Goal: Information Seeking & Learning: Learn about a topic

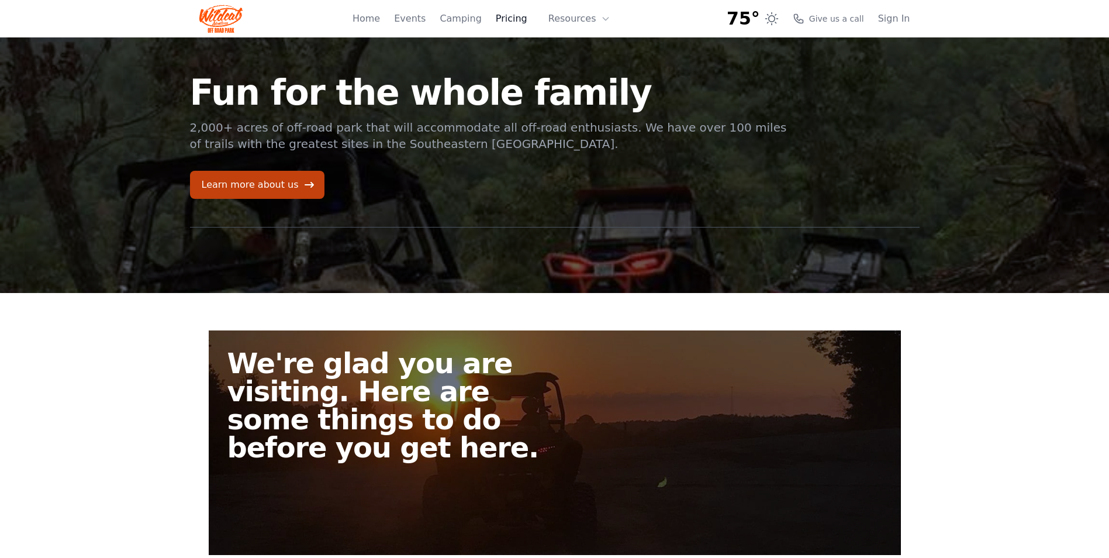
click at [522, 18] on link "Pricing" at bounding box center [512, 19] width 32 height 14
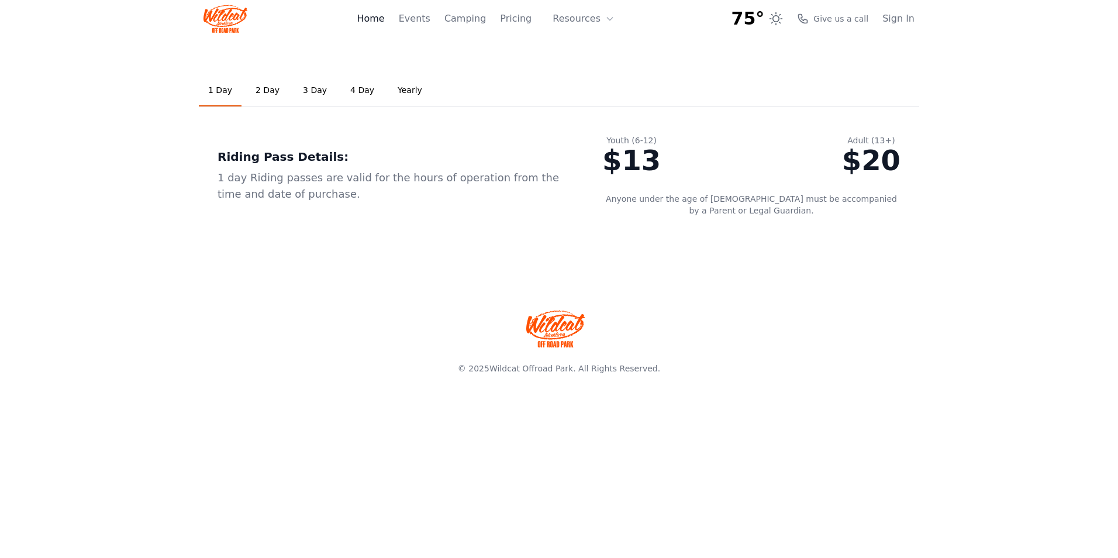
click at [384, 19] on link "Home" at bounding box center [370, 19] width 27 height 14
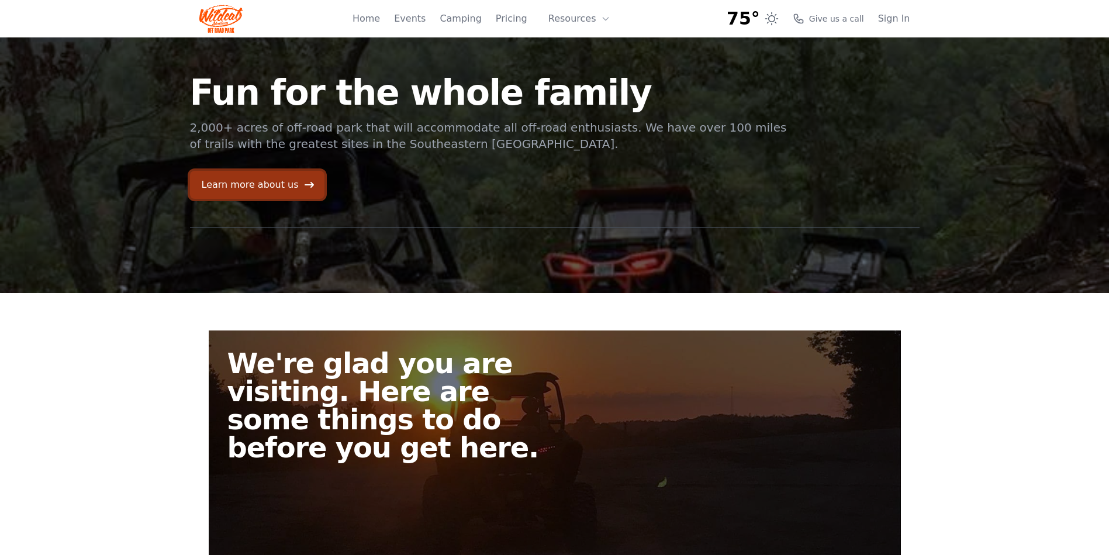
click at [266, 189] on link "Learn more about us" at bounding box center [257, 185] width 134 height 28
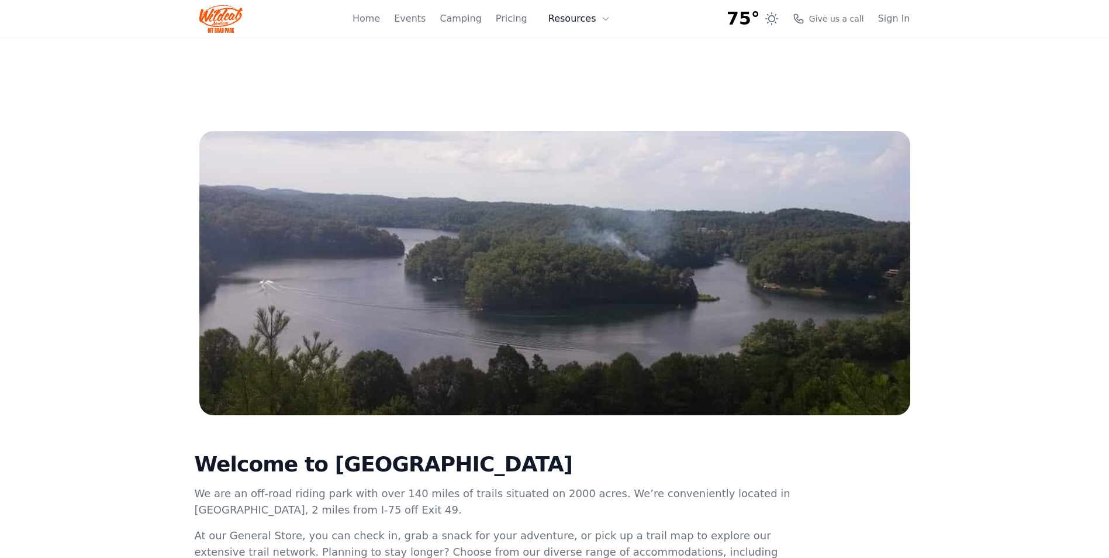
click at [573, 19] on button "Resources" at bounding box center [579, 18] width 76 height 23
click at [580, 46] on link "About" at bounding box center [597, 47] width 112 height 21
click at [569, 25] on button "Resources" at bounding box center [579, 18] width 76 height 23
click at [570, 66] on link "FAQ" at bounding box center [597, 68] width 112 height 21
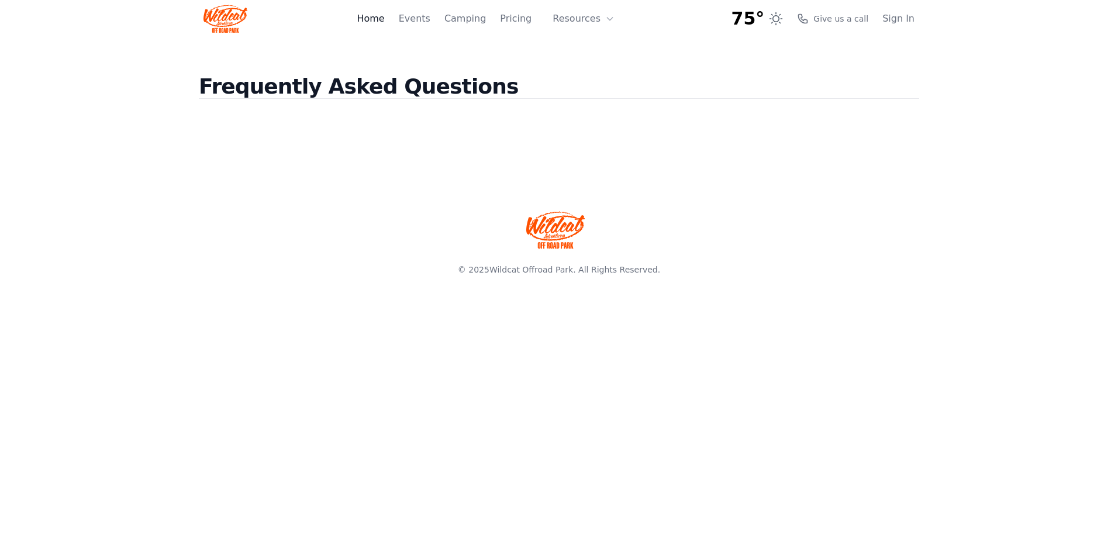
click at [384, 22] on link "Home" at bounding box center [370, 19] width 27 height 14
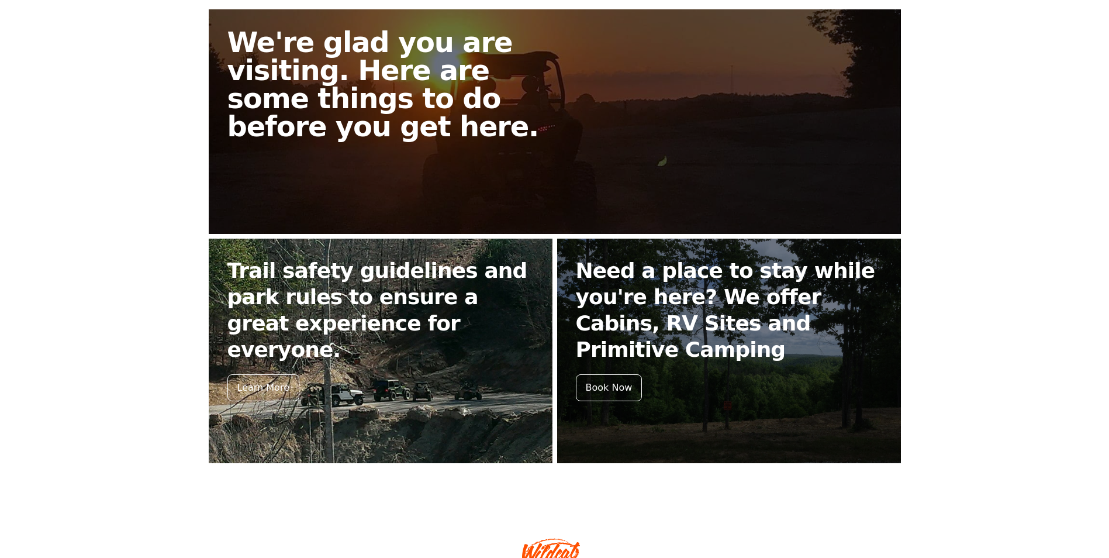
scroll to position [321, 0]
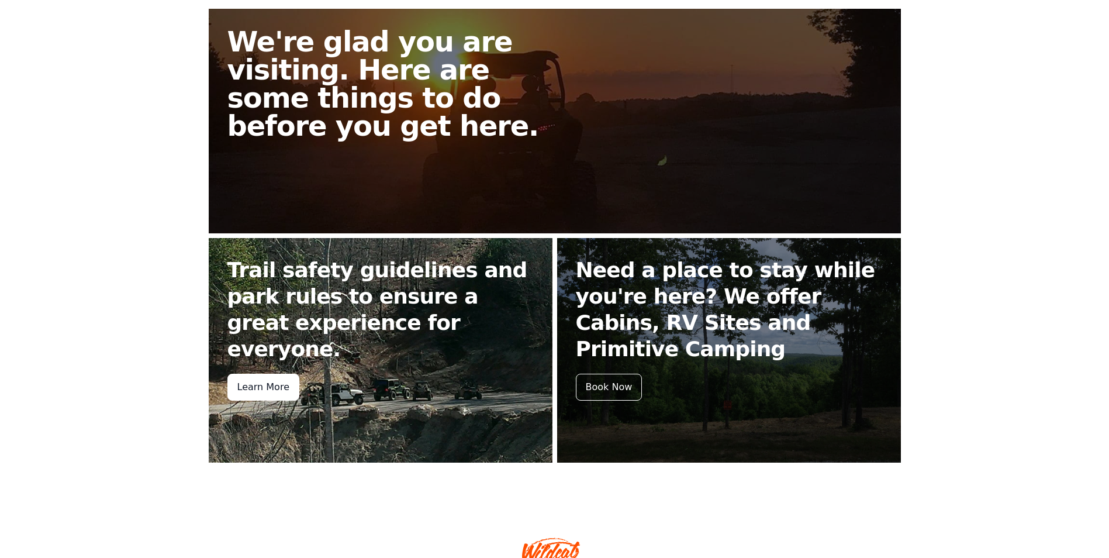
click at [267, 373] on div "Learn More" at bounding box center [263, 386] width 72 height 27
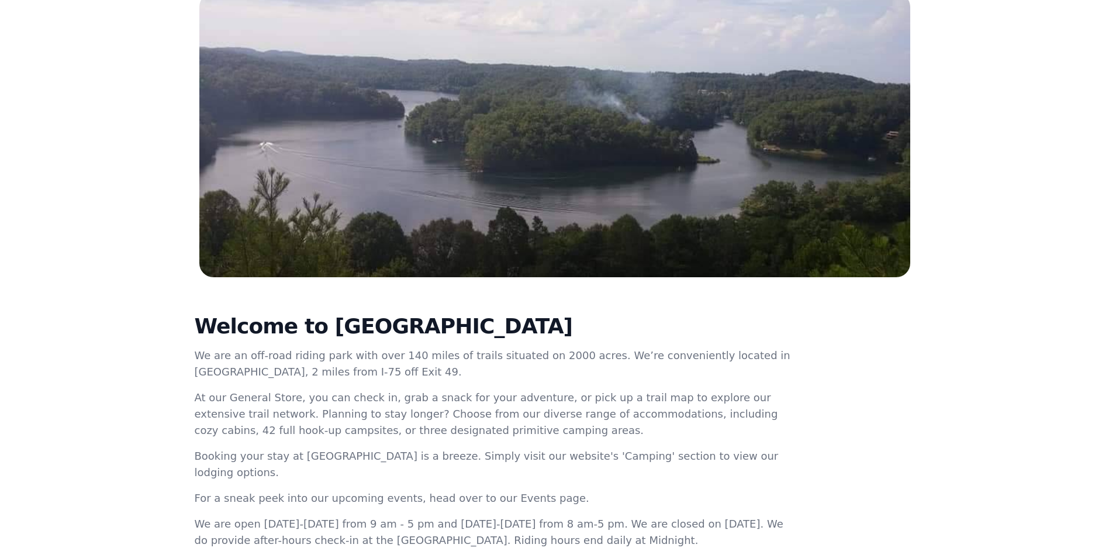
scroll to position [136, 0]
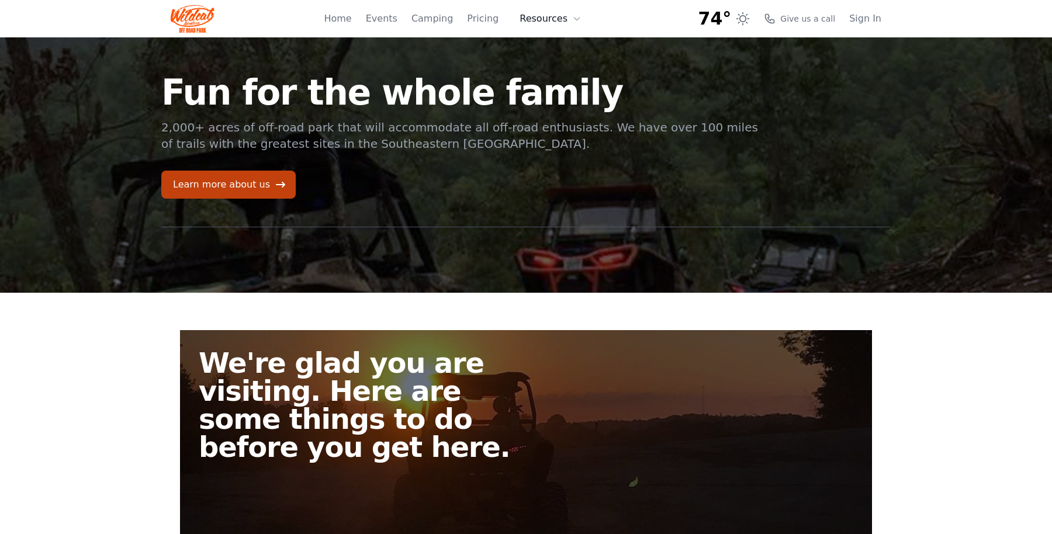
click at [577, 19] on icon at bounding box center [576, 18] width 9 height 9
click at [498, 22] on link "Pricing" at bounding box center [483, 19] width 32 height 14
